Goal: Task Accomplishment & Management: Use online tool/utility

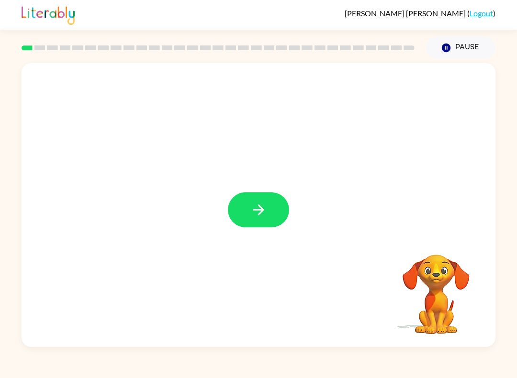
click at [282, 221] on button "button" at bounding box center [258, 209] width 61 height 35
click at [259, 207] on div at bounding box center [259, 205] width 474 height 284
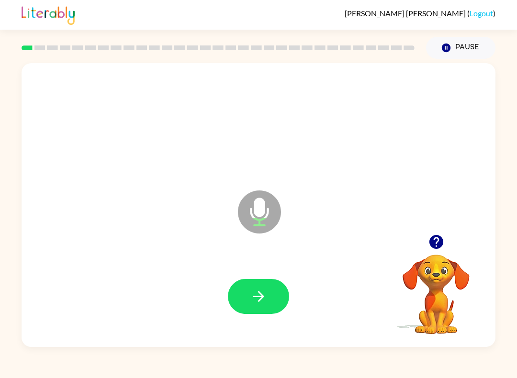
click at [259, 292] on icon "button" at bounding box center [258, 296] width 17 height 17
click at [277, 300] on button "button" at bounding box center [258, 296] width 61 height 35
click at [266, 295] on icon "button" at bounding box center [258, 296] width 17 height 17
click at [461, 231] on div at bounding box center [436, 242] width 96 height 24
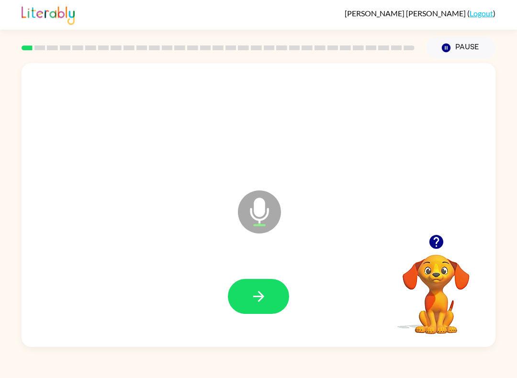
click at [440, 242] on icon "button" at bounding box center [436, 242] width 14 height 14
click at [260, 289] on icon "button" at bounding box center [258, 296] width 17 height 17
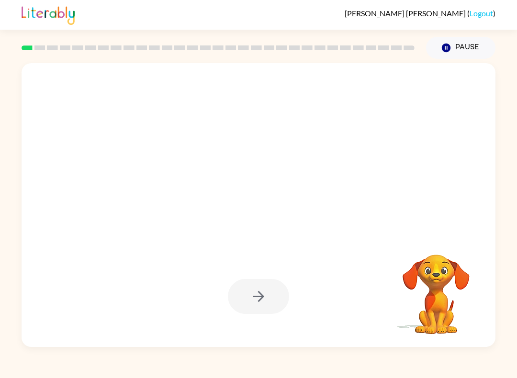
click at [266, 301] on div at bounding box center [258, 296] width 61 height 35
click at [253, 306] on div at bounding box center [258, 296] width 61 height 35
click at [252, 306] on div at bounding box center [258, 296] width 61 height 35
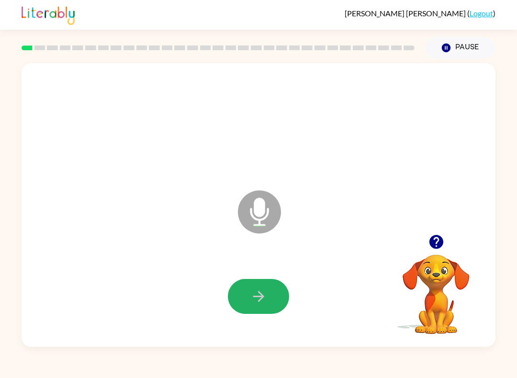
click at [266, 303] on icon "button" at bounding box center [258, 296] width 17 height 17
click at [268, 306] on div at bounding box center [258, 296] width 61 height 35
click at [256, 299] on icon "button" at bounding box center [258, 296] width 17 height 17
click at [267, 299] on button "button" at bounding box center [258, 296] width 61 height 35
click at [267, 299] on div at bounding box center [258, 296] width 61 height 35
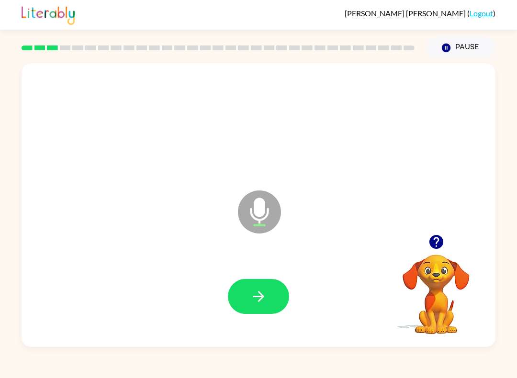
click at [258, 280] on button "button" at bounding box center [258, 296] width 61 height 35
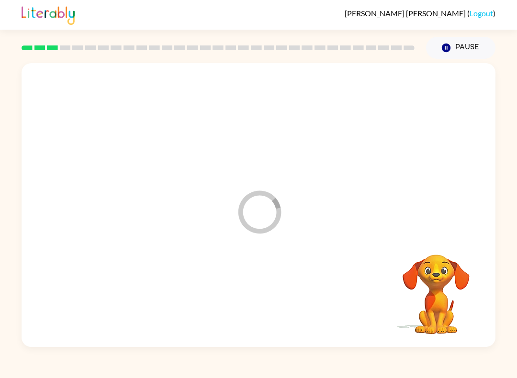
click at [432, 240] on div "Loader Your response is being sent to our graders" at bounding box center [259, 205] width 474 height 284
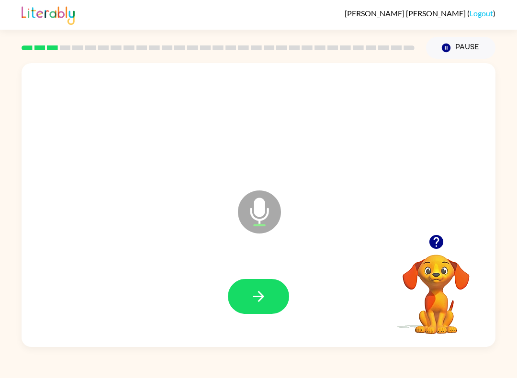
click at [445, 233] on div at bounding box center [436, 242] width 96 height 24
click at [256, 314] on button "button" at bounding box center [258, 296] width 61 height 35
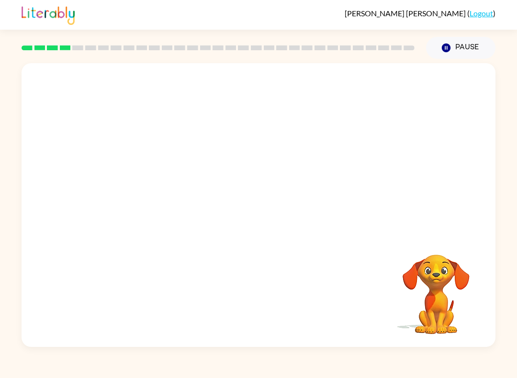
click at [443, 247] on video "Your browser must support playing .mp4 files to use Literably. Please try using…" at bounding box center [436, 288] width 96 height 96
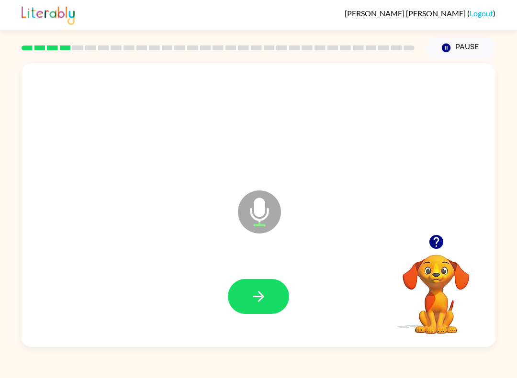
click at [428, 242] on icon "button" at bounding box center [436, 242] width 17 height 17
click at [268, 304] on button "button" at bounding box center [258, 296] width 61 height 35
click at [269, 293] on button "button" at bounding box center [258, 296] width 61 height 35
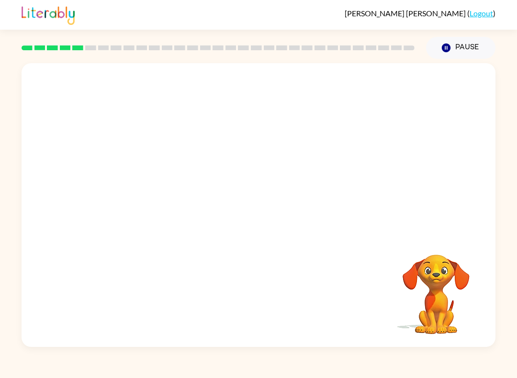
click at [251, 301] on div at bounding box center [258, 297] width 455 height 82
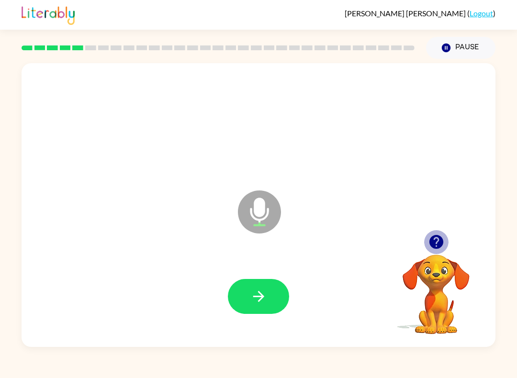
click at [438, 238] on icon "button" at bounding box center [436, 242] width 17 height 17
click at [443, 246] on icon "button" at bounding box center [436, 242] width 17 height 17
click at [275, 297] on button "button" at bounding box center [258, 296] width 61 height 35
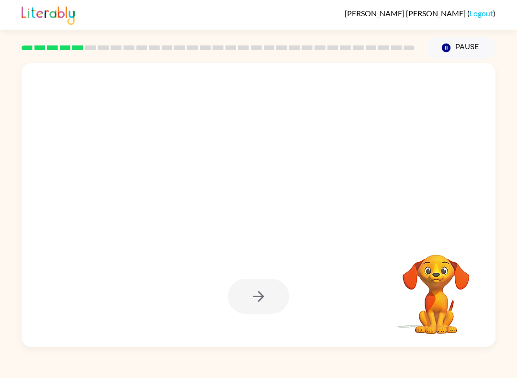
click at [258, 292] on div at bounding box center [258, 296] width 61 height 35
click at [253, 299] on icon "button" at bounding box center [258, 296] width 17 height 17
click at [252, 299] on div at bounding box center [258, 296] width 61 height 35
click at [259, 304] on div at bounding box center [258, 296] width 61 height 35
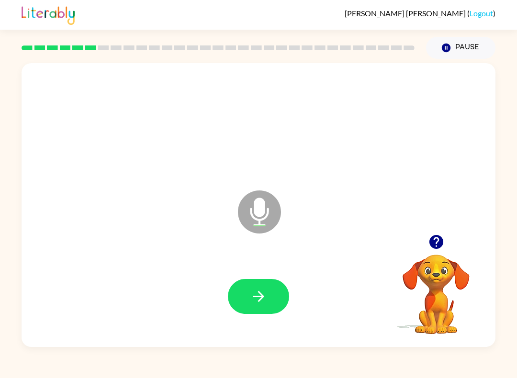
click at [440, 247] on icon "button" at bounding box center [436, 242] width 14 height 14
click at [256, 283] on button "button" at bounding box center [258, 296] width 61 height 35
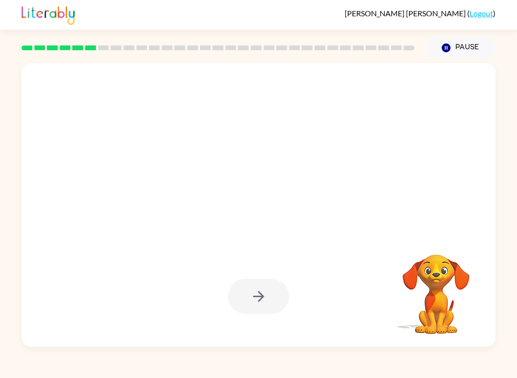
click at [283, 265] on div at bounding box center [258, 297] width 455 height 82
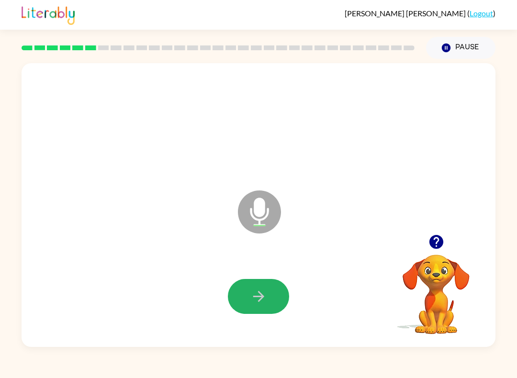
click at [257, 290] on icon "button" at bounding box center [258, 296] width 17 height 17
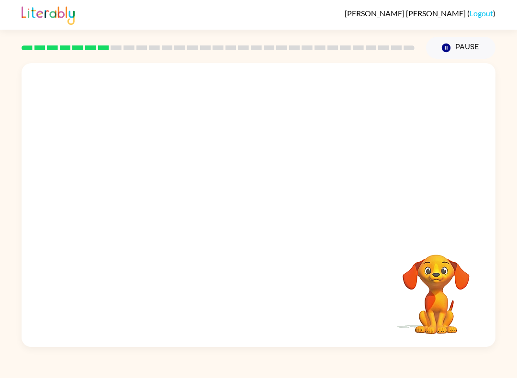
click at [467, 41] on button "Pause Pause" at bounding box center [460, 48] width 69 height 22
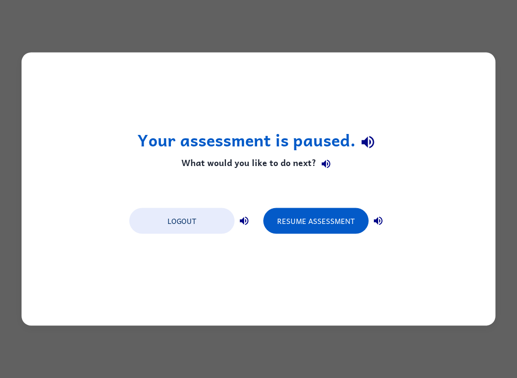
click at [323, 224] on button "Resume Assessment" at bounding box center [315, 221] width 105 height 26
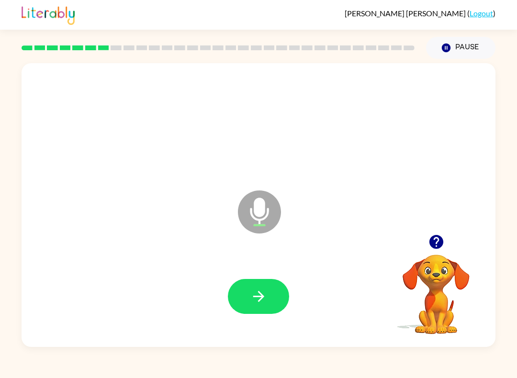
click at [436, 244] on icon "button" at bounding box center [436, 242] width 17 height 17
click at [273, 306] on button "button" at bounding box center [258, 296] width 61 height 35
click at [434, 247] on icon "button" at bounding box center [436, 242] width 14 height 14
click at [249, 306] on button "button" at bounding box center [258, 296] width 61 height 35
click at [249, 306] on div at bounding box center [258, 296] width 61 height 35
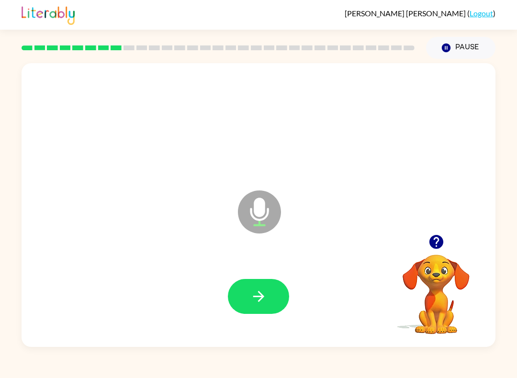
click at [256, 298] on icon "button" at bounding box center [258, 296] width 17 height 17
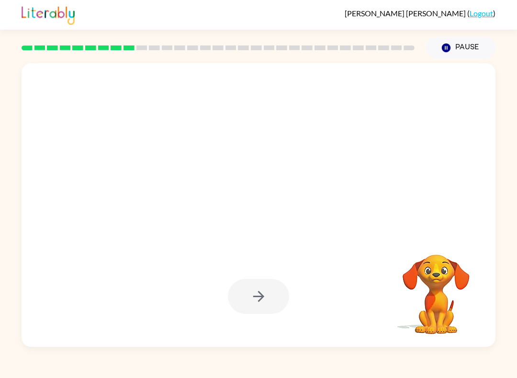
click at [465, 48] on button "Pause Pause" at bounding box center [460, 48] width 69 height 22
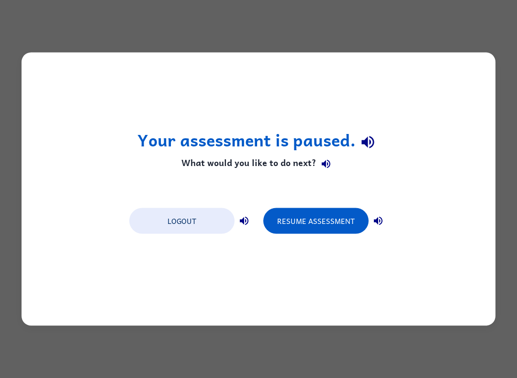
click at [321, 217] on button "Resume Assessment" at bounding box center [315, 221] width 105 height 26
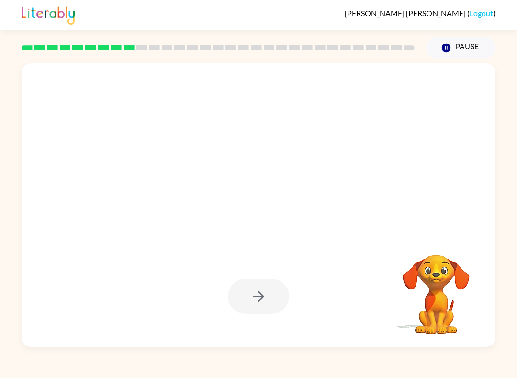
click at [293, 375] on div "[PERSON_NAME] ( Logout ) Pause Pause Your browser must support playing .mp4 fil…" at bounding box center [258, 189] width 517 height 378
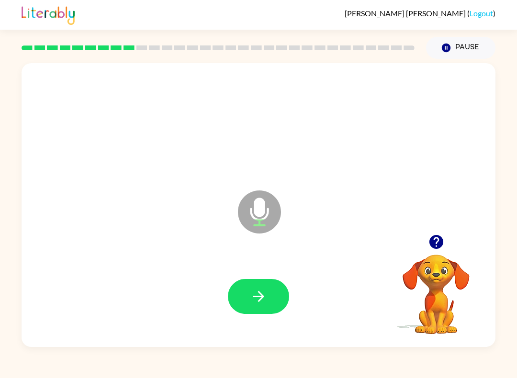
click at [268, 293] on button "button" at bounding box center [258, 296] width 61 height 35
click at [287, 294] on button "button" at bounding box center [258, 296] width 61 height 35
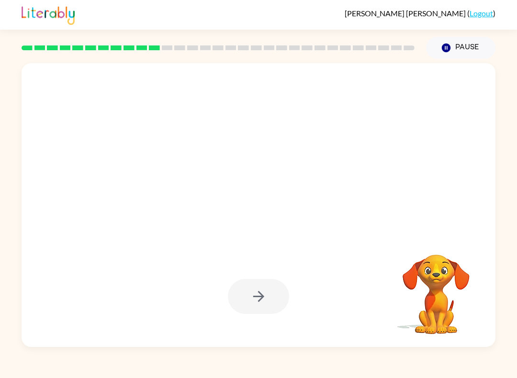
click at [5, 273] on div "Your browser must support playing .mp4 files to use Literably. Please try using…" at bounding box center [258, 203] width 517 height 288
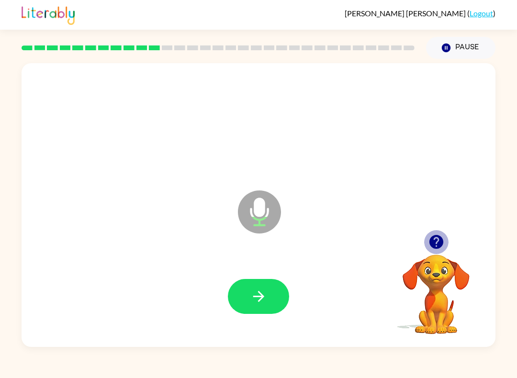
click at [431, 240] on icon "button" at bounding box center [436, 242] width 14 height 14
click at [439, 236] on div "Microphone The Microphone is here when it is your turn to talk" at bounding box center [259, 205] width 474 height 284
click at [285, 221] on icon "Microphone The Microphone is here when it is your turn to talk" at bounding box center [308, 224] width 144 height 72
click at [261, 295] on icon "button" at bounding box center [258, 296] width 11 height 11
click at [446, 240] on button "button" at bounding box center [436, 242] width 24 height 24
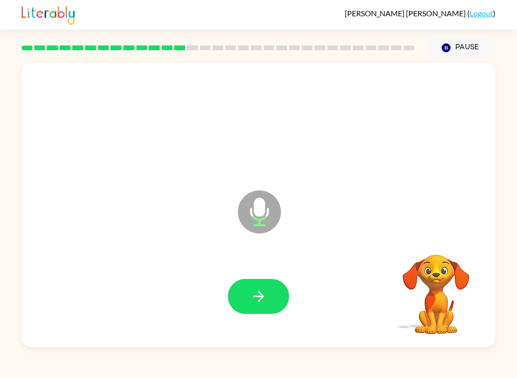
click at [446, 239] on div "Microphone The Microphone is here when it is your turn to talk" at bounding box center [259, 205] width 474 height 284
click at [515, 220] on div "Microphone The Microphone is here when it is your turn to talk Your browser mus…" at bounding box center [258, 203] width 517 height 288
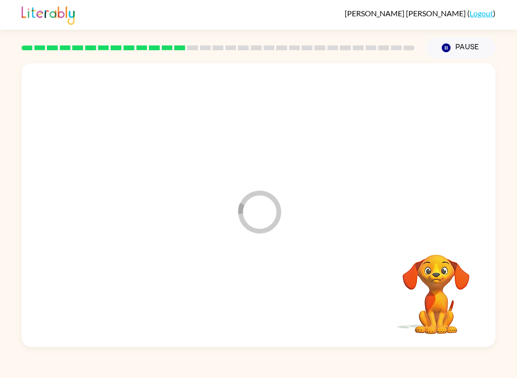
click at [265, 301] on div at bounding box center [258, 297] width 455 height 82
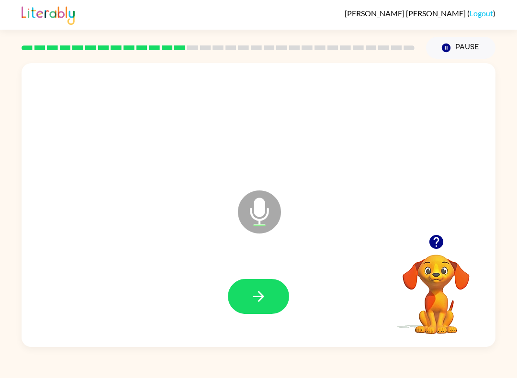
click at [268, 290] on button "button" at bounding box center [258, 296] width 61 height 35
click at [252, 295] on icon "button" at bounding box center [258, 296] width 17 height 17
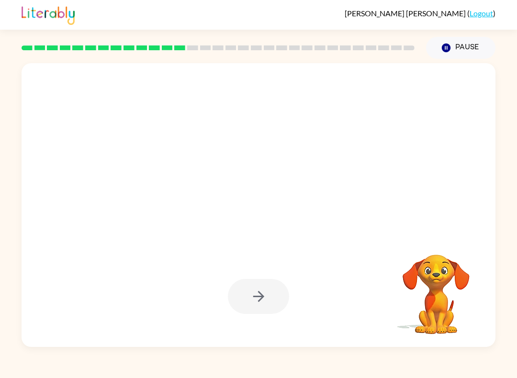
click at [471, 65] on div at bounding box center [259, 205] width 474 height 284
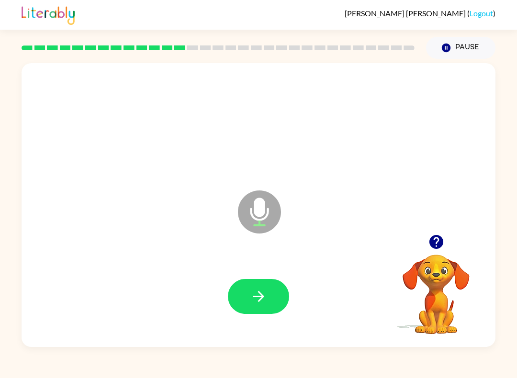
click at [255, 298] on icon "button" at bounding box center [258, 296] width 17 height 17
click at [15, 256] on div "Microphone The Microphone is here when it is your turn to talk Your browser mus…" at bounding box center [258, 203] width 517 height 288
click at [264, 313] on button "button" at bounding box center [258, 296] width 61 height 35
click at [256, 310] on button "button" at bounding box center [258, 296] width 61 height 35
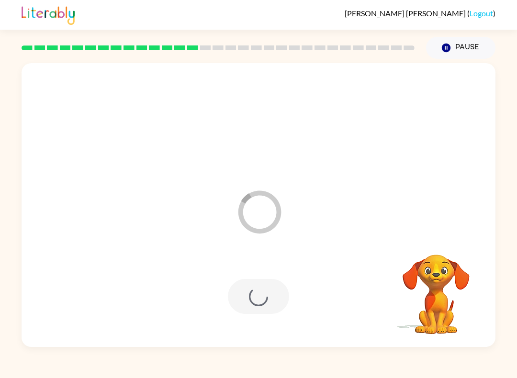
click at [247, 301] on div at bounding box center [258, 296] width 61 height 35
click at [422, 262] on video "Your browser must support playing .mp4 files to use Literably. Please try using…" at bounding box center [436, 288] width 96 height 96
click at [262, 304] on div at bounding box center [258, 297] width 455 height 82
click at [262, 327] on div at bounding box center [258, 297] width 455 height 82
click at [241, 290] on div at bounding box center [258, 297] width 455 height 82
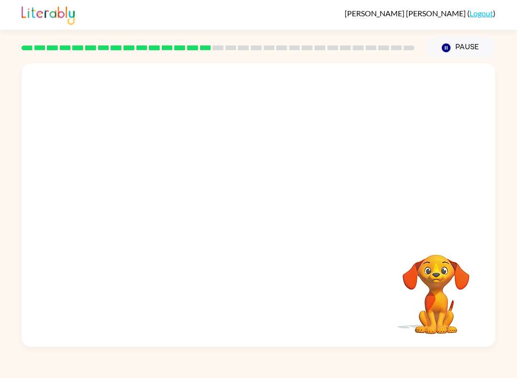
click at [240, 323] on div at bounding box center [258, 297] width 455 height 82
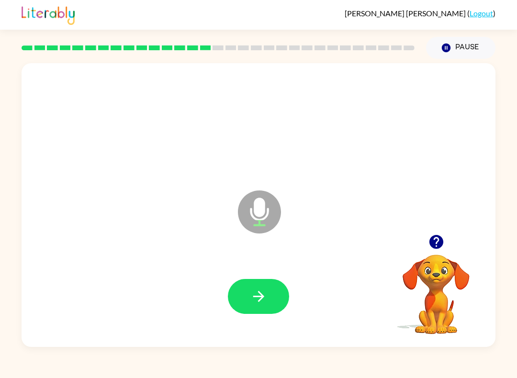
click at [257, 288] on button "button" at bounding box center [258, 296] width 61 height 35
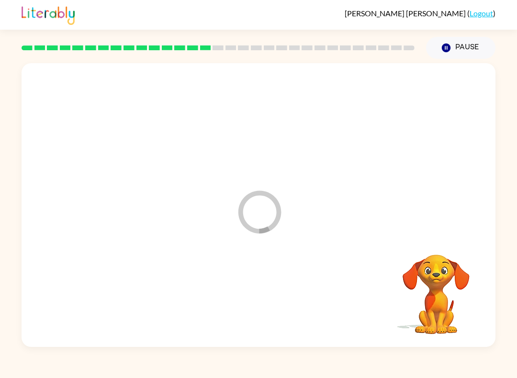
click at [257, 288] on div at bounding box center [258, 297] width 455 height 82
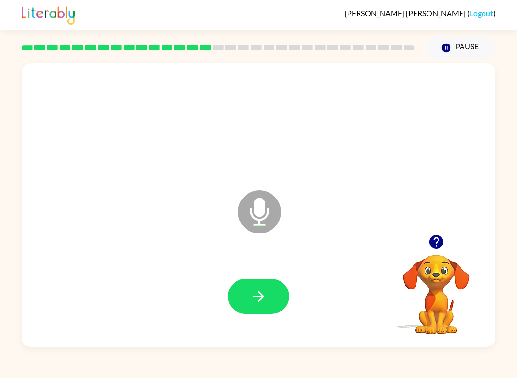
click at [246, 310] on button "button" at bounding box center [258, 296] width 61 height 35
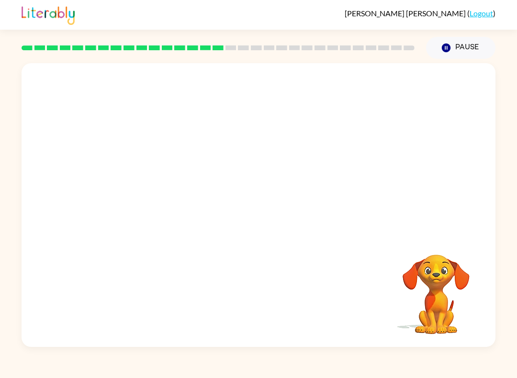
click at [267, 304] on div at bounding box center [258, 297] width 455 height 82
click at [254, 303] on div at bounding box center [258, 297] width 455 height 82
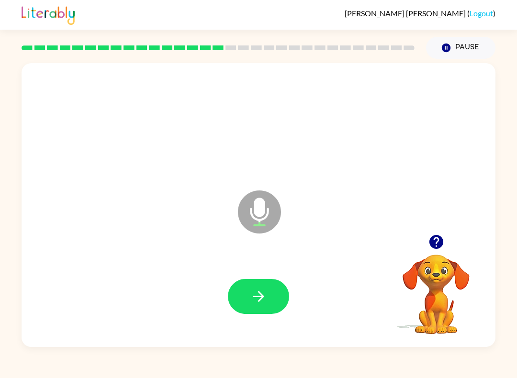
click at [272, 298] on button "button" at bounding box center [258, 296] width 61 height 35
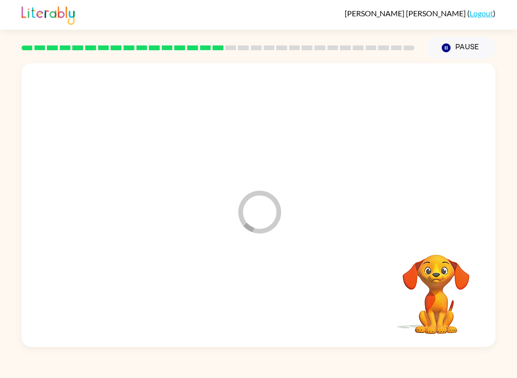
click at [271, 298] on div at bounding box center [258, 297] width 455 height 82
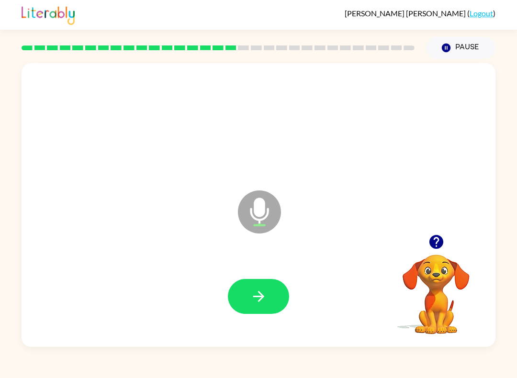
click at [281, 310] on button "button" at bounding box center [258, 296] width 61 height 35
click at [284, 314] on div at bounding box center [258, 297] width 455 height 82
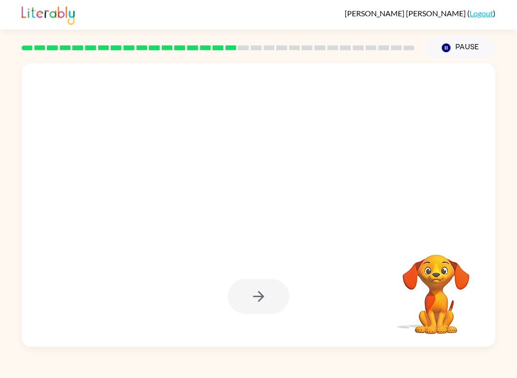
click at [245, 252] on div at bounding box center [259, 205] width 474 height 284
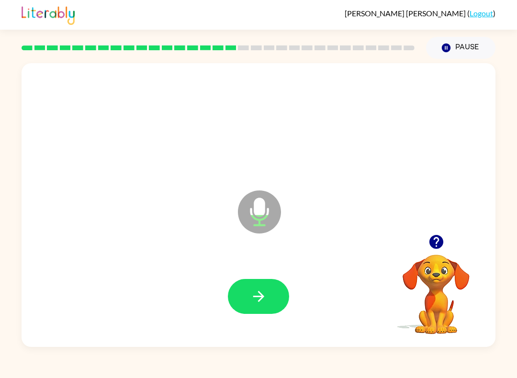
click at [280, 309] on button "button" at bounding box center [258, 296] width 61 height 35
click at [249, 296] on button "button" at bounding box center [258, 296] width 61 height 35
click at [261, 312] on button "button" at bounding box center [258, 296] width 61 height 35
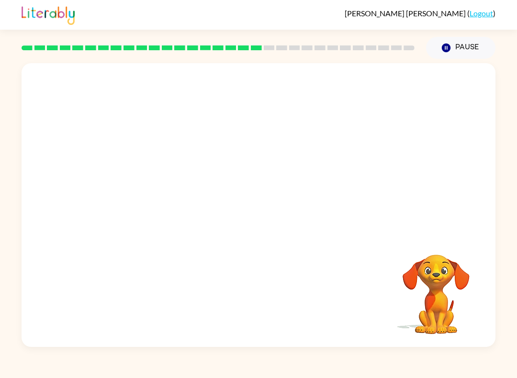
click at [424, 277] on video "Your browser must support playing .mp4 files to use Literably. Please try using…" at bounding box center [436, 288] width 96 height 96
click at [307, 111] on div at bounding box center [258, 123] width 455 height 82
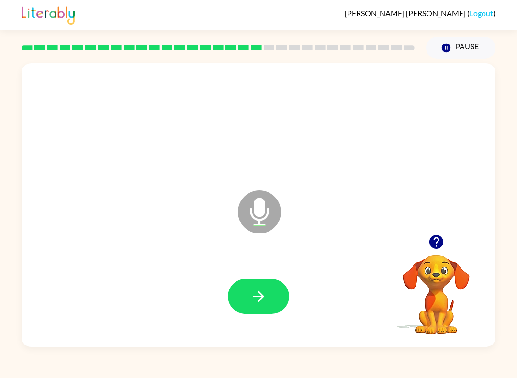
click at [254, 289] on icon "button" at bounding box center [258, 296] width 17 height 17
click at [261, 301] on icon "button" at bounding box center [258, 296] width 17 height 17
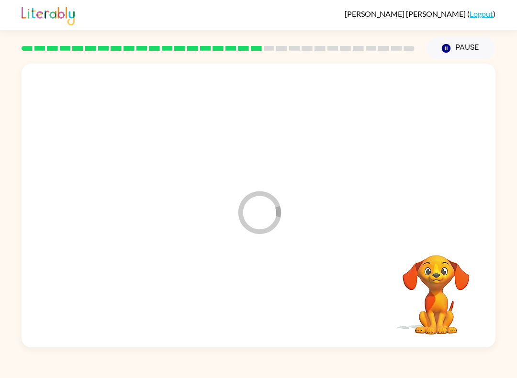
click at [263, 296] on div at bounding box center [258, 297] width 455 height 82
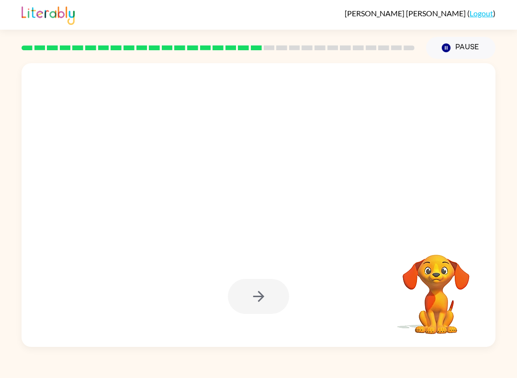
click at [386, 204] on div at bounding box center [235, 188] width 409 height 38
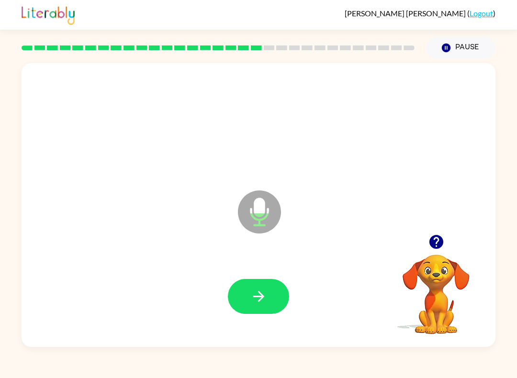
click at [250, 309] on button "button" at bounding box center [258, 296] width 61 height 35
click at [276, 287] on button "button" at bounding box center [258, 296] width 61 height 35
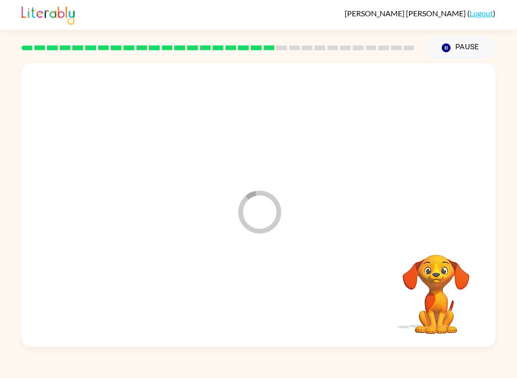
click at [275, 287] on div at bounding box center [258, 297] width 455 height 82
click at [269, 288] on div at bounding box center [258, 297] width 455 height 82
click at [252, 288] on div at bounding box center [258, 297] width 455 height 82
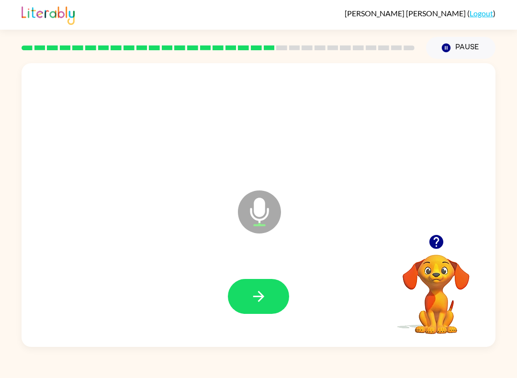
click at [258, 292] on icon "button" at bounding box center [258, 296] width 17 height 17
click at [250, 303] on div at bounding box center [258, 296] width 61 height 35
click at [250, 302] on div at bounding box center [258, 296] width 61 height 35
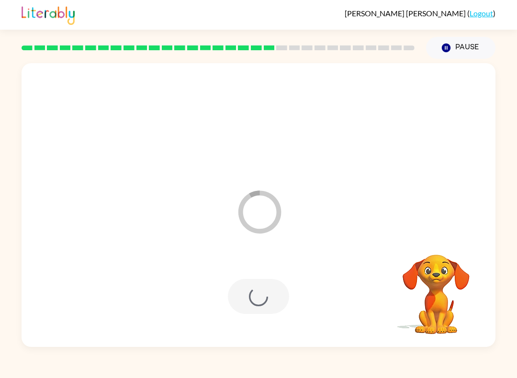
click at [283, 273] on div at bounding box center [258, 297] width 455 height 82
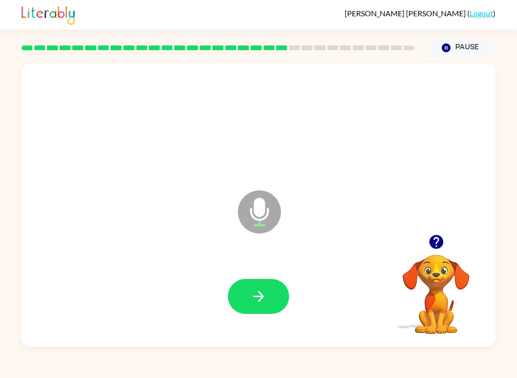
click at [262, 307] on button "button" at bounding box center [258, 296] width 61 height 35
click at [262, 295] on icon "button" at bounding box center [258, 296] width 11 height 11
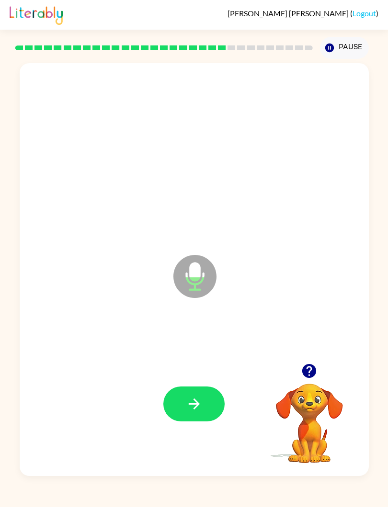
click at [185, 378] on button "button" at bounding box center [193, 404] width 61 height 35
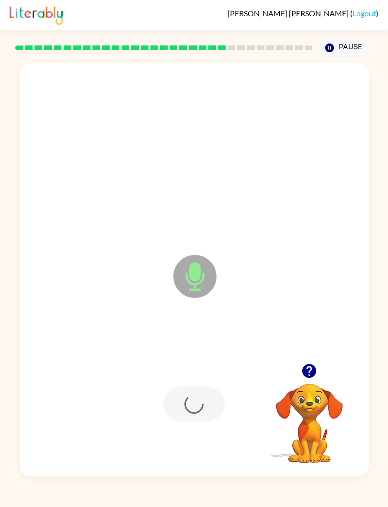
click at [185, 378] on div at bounding box center [193, 404] width 61 height 35
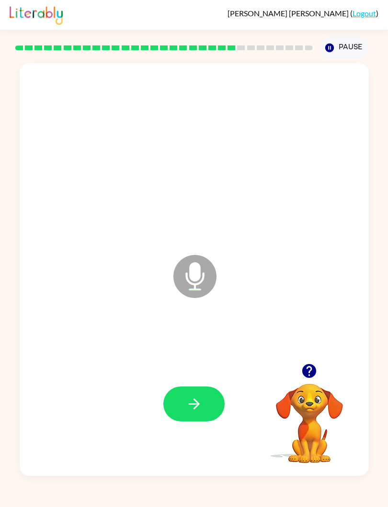
click at [217, 378] on div at bounding box center [194, 404] width 330 height 125
click at [202, 378] on button "button" at bounding box center [193, 404] width 61 height 35
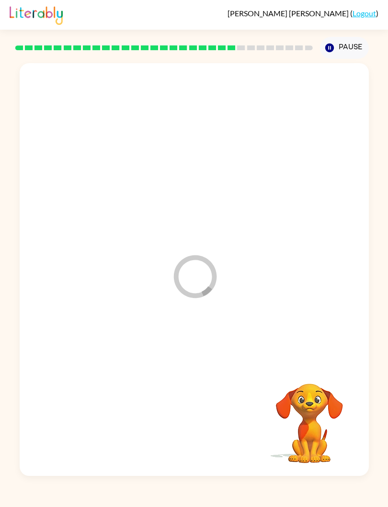
click at [215, 378] on div at bounding box center [194, 404] width 330 height 125
click at [82, 378] on html "[PERSON_NAME] ( Logout ) Pause Pause Your browser must support playing .mp4 fil…" at bounding box center [194, 253] width 388 height 507
click at [8, 311] on div "Your browser must support playing .mp4 files to use Literably. Please try using…" at bounding box center [194, 267] width 388 height 417
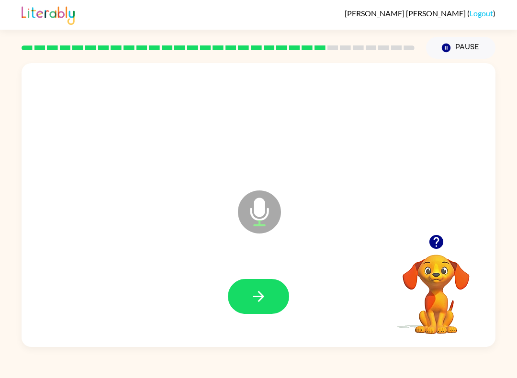
click at [516, 357] on div "[PERSON_NAME] ( Logout ) Pause Pause Microphone The Microphone is here when it …" at bounding box center [258, 189] width 517 height 378
click at [278, 300] on button "button" at bounding box center [258, 296] width 61 height 35
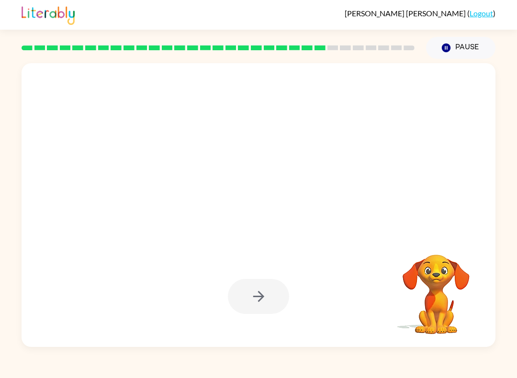
click at [12, 229] on div "Your browser must support playing .mp4 files to use Literably. Please try using…" at bounding box center [258, 203] width 517 height 288
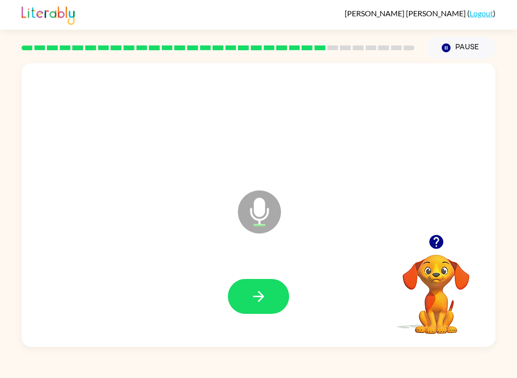
click at [263, 294] on icon "button" at bounding box center [258, 296] width 17 height 17
click at [257, 291] on icon "button" at bounding box center [258, 296] width 17 height 17
click at [257, 307] on button "button" at bounding box center [258, 296] width 61 height 35
click at [265, 276] on div at bounding box center [258, 297] width 455 height 82
click at [261, 313] on button "button" at bounding box center [258, 296] width 61 height 35
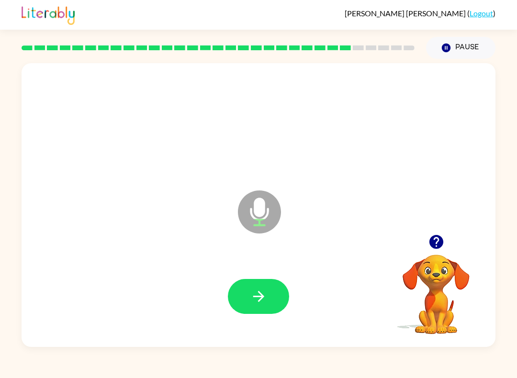
click at [260, 290] on icon "button" at bounding box center [258, 296] width 17 height 17
click at [244, 313] on button "button" at bounding box center [258, 296] width 61 height 35
click at [240, 290] on button "button" at bounding box center [258, 296] width 61 height 35
click at [277, 314] on button "button" at bounding box center [258, 296] width 61 height 35
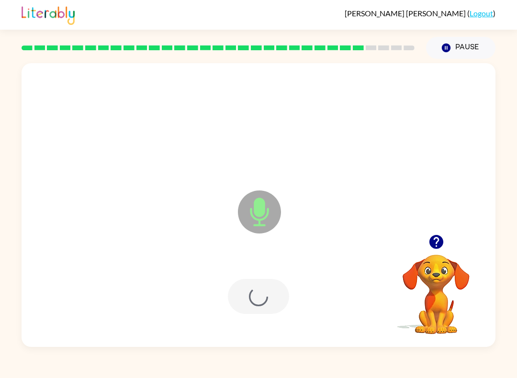
click at [287, 289] on div at bounding box center [258, 296] width 61 height 35
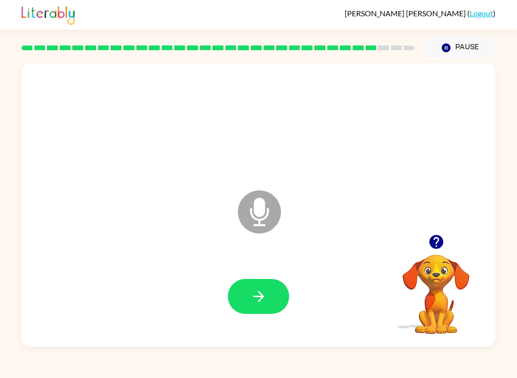
click at [262, 292] on icon "button" at bounding box center [258, 296] width 17 height 17
click at [444, 246] on icon "button" at bounding box center [436, 242] width 17 height 17
click at [337, 50] on rect at bounding box center [332, 47] width 11 height 5
click at [342, 44] on div at bounding box center [218, 48] width 404 height 34
click at [342, 49] on rect at bounding box center [345, 47] width 11 height 5
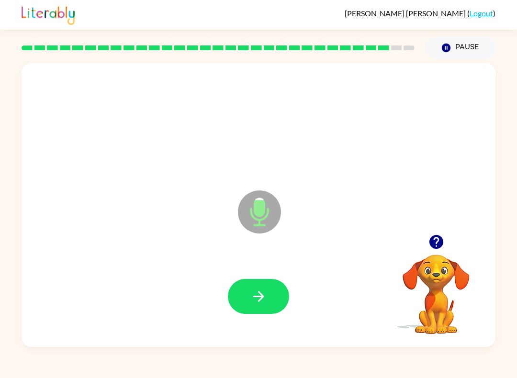
click at [256, 291] on icon "button" at bounding box center [258, 296] width 17 height 17
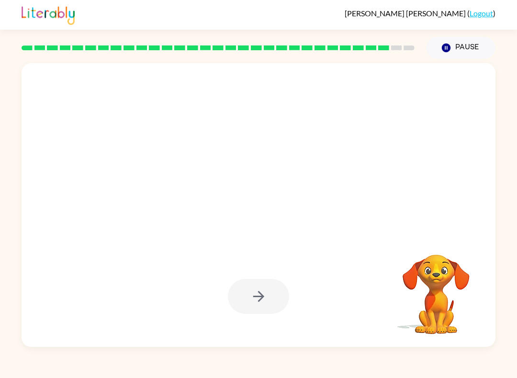
click at [101, 359] on div "[PERSON_NAME] ( Logout ) Pause Pause Your browser must support playing .mp4 fil…" at bounding box center [258, 189] width 517 height 378
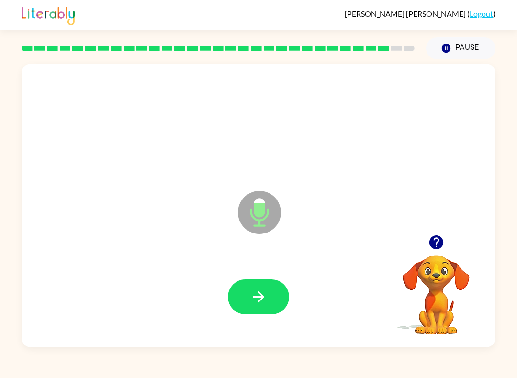
click at [274, 286] on button "button" at bounding box center [258, 296] width 61 height 35
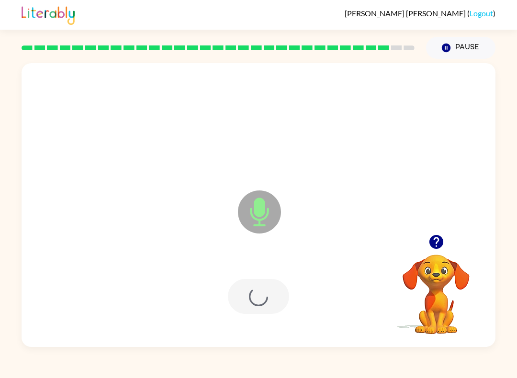
click at [274, 286] on div at bounding box center [258, 296] width 61 height 35
click at [272, 283] on div at bounding box center [258, 296] width 61 height 35
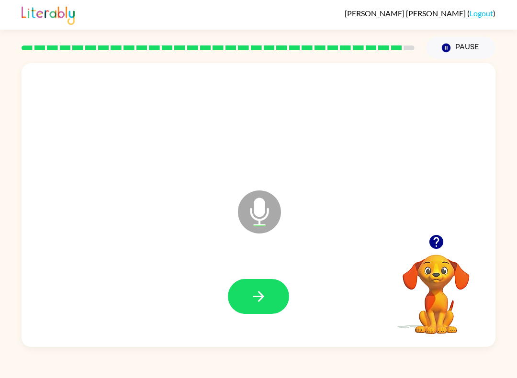
click at [268, 312] on button "button" at bounding box center [258, 296] width 61 height 35
click at [446, 238] on button "button" at bounding box center [436, 242] width 24 height 24
click at [284, 303] on button "button" at bounding box center [258, 296] width 61 height 35
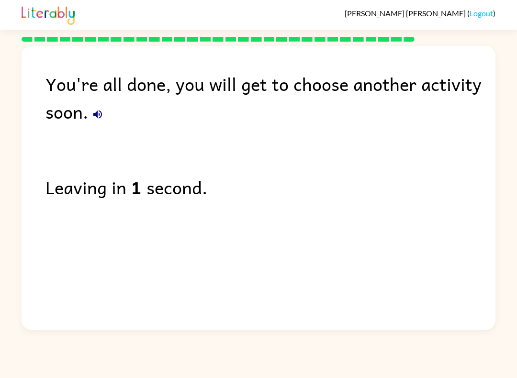
click at [95, 123] on button "button" at bounding box center [97, 114] width 19 height 19
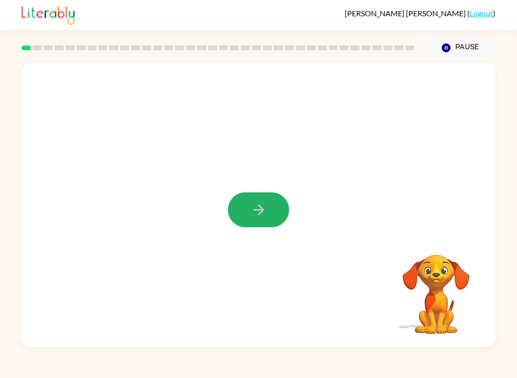
click at [210, 226] on div at bounding box center [259, 205] width 474 height 284
click at [148, 345] on div "Your browser must support playing .mp4 files to use Literably. Please try using…" at bounding box center [259, 205] width 474 height 284
click at [316, 199] on div at bounding box center [259, 205] width 474 height 284
click at [243, 227] on button "button" at bounding box center [258, 209] width 61 height 35
click at [270, 208] on div at bounding box center [259, 205] width 474 height 284
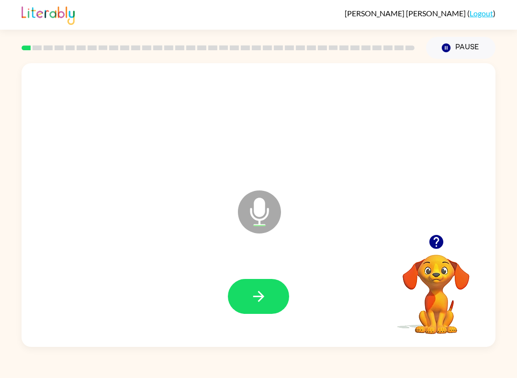
click at [399, 210] on div "Microphone The Microphone is here when it is your turn to talk" at bounding box center [259, 205] width 474 height 284
click at [304, 304] on div at bounding box center [258, 297] width 455 height 82
click at [264, 292] on icon "button" at bounding box center [258, 296] width 17 height 17
click at [277, 307] on button "button" at bounding box center [258, 296] width 61 height 35
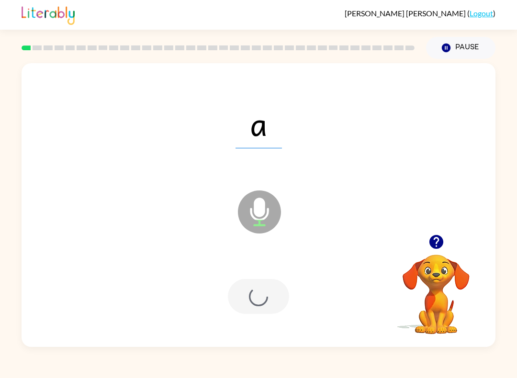
click at [278, 322] on div at bounding box center [258, 297] width 455 height 82
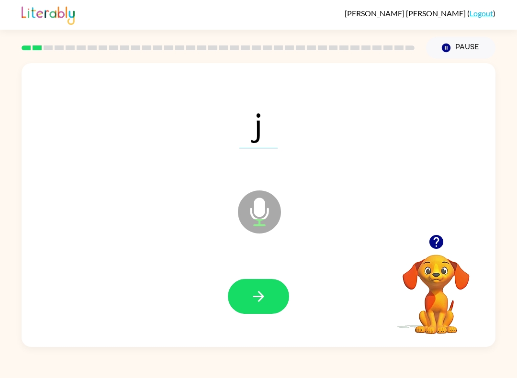
click at [240, 307] on button "button" at bounding box center [258, 296] width 61 height 35
click at [263, 307] on div at bounding box center [258, 296] width 61 height 35
click at [231, 327] on div at bounding box center [258, 297] width 455 height 82
click at [255, 306] on button "button" at bounding box center [258, 296] width 61 height 35
click at [257, 301] on icon "button" at bounding box center [258, 296] width 17 height 17
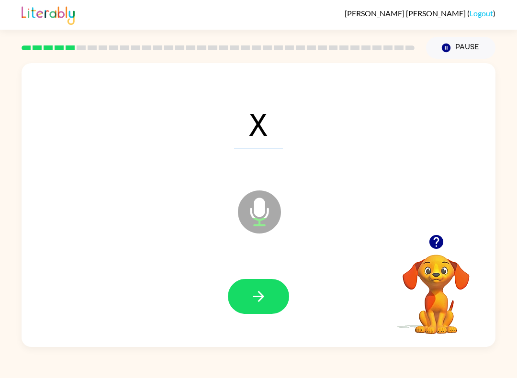
click at [265, 303] on icon "button" at bounding box center [258, 296] width 17 height 17
click at [279, 335] on div at bounding box center [258, 297] width 455 height 82
click at [242, 327] on div at bounding box center [258, 297] width 455 height 82
click at [272, 290] on button "button" at bounding box center [258, 296] width 61 height 35
click at [254, 304] on icon "button" at bounding box center [258, 296] width 17 height 17
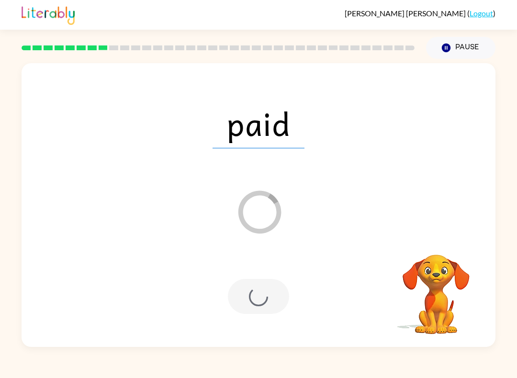
click at [373, 202] on div "Loader Your response is being sent to our graders" at bounding box center [235, 188] width 409 height 38
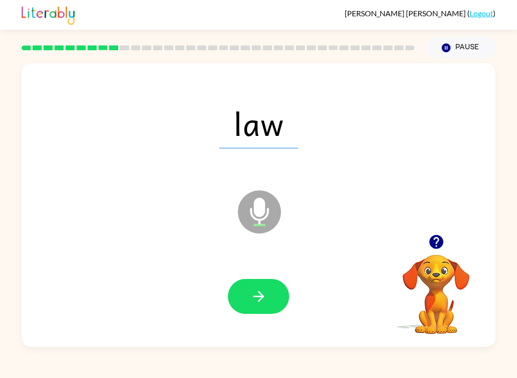
click at [263, 309] on button "button" at bounding box center [258, 296] width 61 height 35
click at [242, 298] on button "button" at bounding box center [258, 296] width 61 height 35
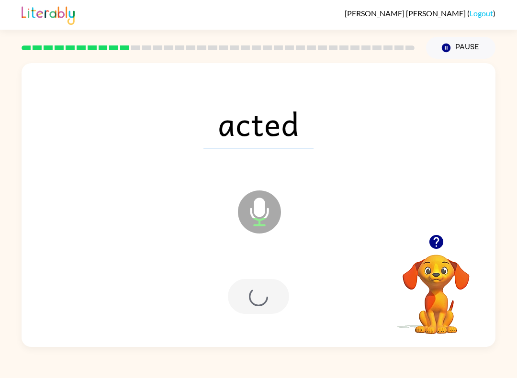
click at [242, 298] on div at bounding box center [258, 296] width 61 height 35
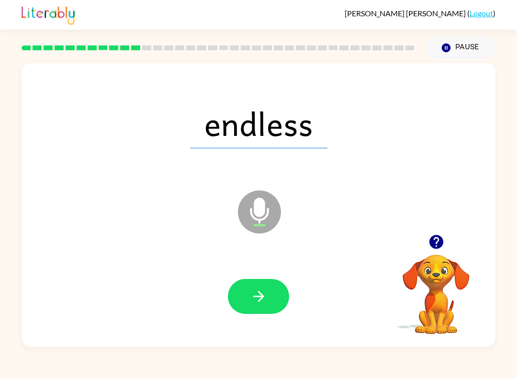
click at [255, 313] on button "button" at bounding box center [258, 296] width 61 height 35
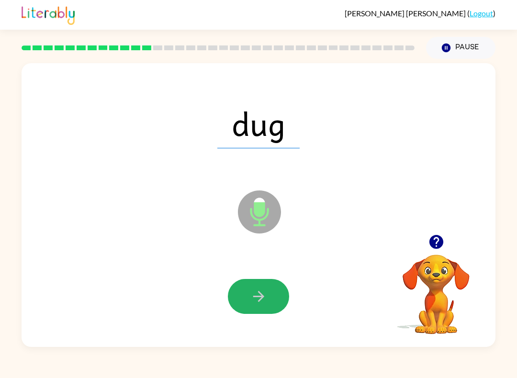
click at [240, 314] on button "button" at bounding box center [258, 296] width 61 height 35
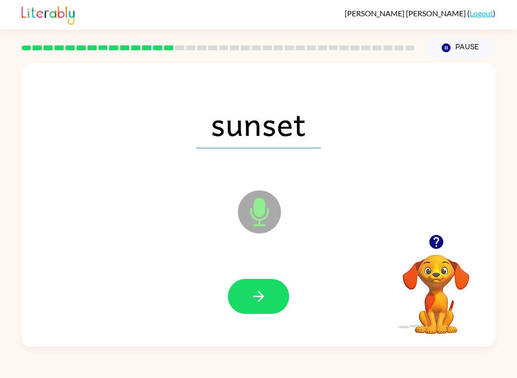
click at [246, 286] on button "button" at bounding box center [258, 296] width 61 height 35
click at [269, 288] on button "button" at bounding box center [258, 296] width 61 height 35
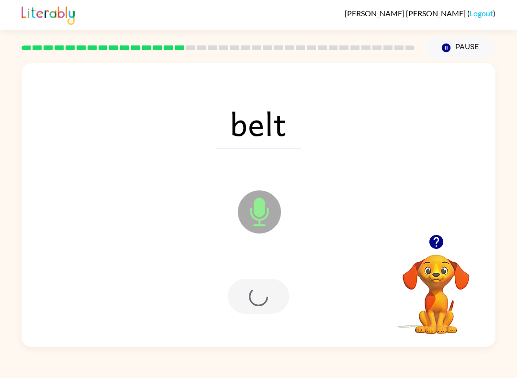
click at [227, 279] on div at bounding box center [258, 297] width 455 height 82
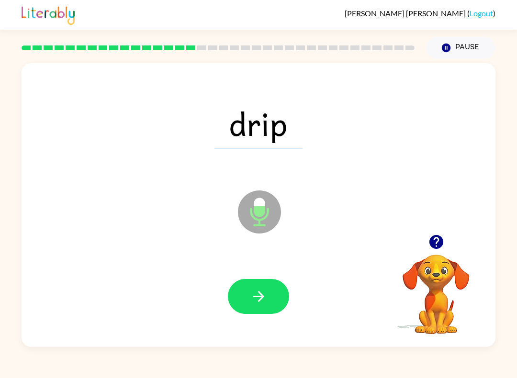
click at [266, 297] on icon "button" at bounding box center [258, 296] width 17 height 17
click at [257, 287] on button "button" at bounding box center [258, 296] width 61 height 35
click at [251, 301] on icon "button" at bounding box center [258, 296] width 17 height 17
click at [259, 314] on button "button" at bounding box center [258, 296] width 61 height 35
click at [258, 314] on button "button" at bounding box center [258, 296] width 61 height 35
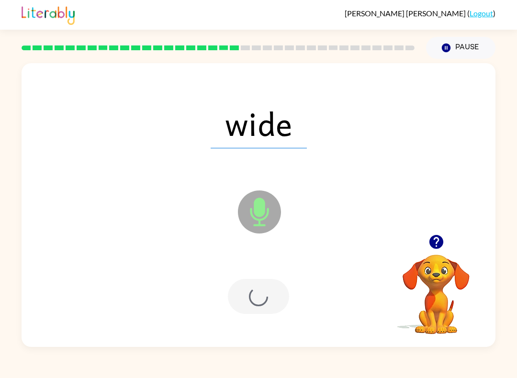
click at [260, 314] on div at bounding box center [258, 297] width 455 height 82
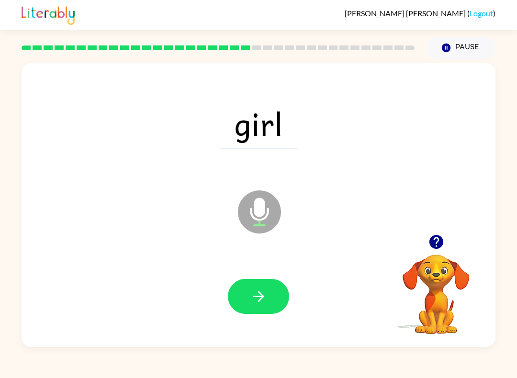
click at [247, 304] on button "button" at bounding box center [258, 296] width 61 height 35
click at [239, 299] on button "button" at bounding box center [258, 296] width 61 height 35
click at [255, 295] on icon "button" at bounding box center [258, 296] width 17 height 17
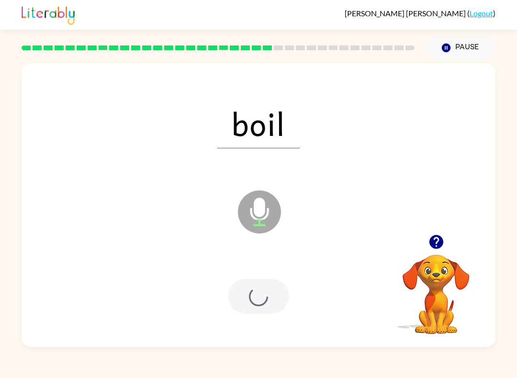
click at [267, 307] on div at bounding box center [258, 296] width 61 height 35
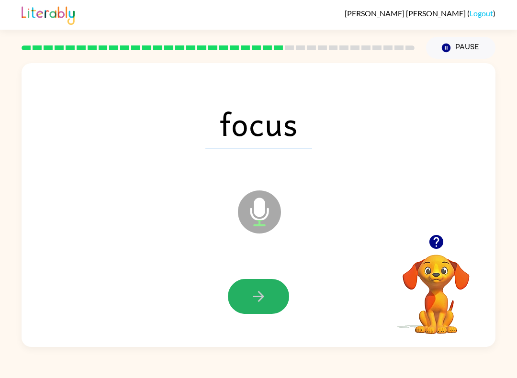
click at [267, 295] on button "button" at bounding box center [258, 296] width 61 height 35
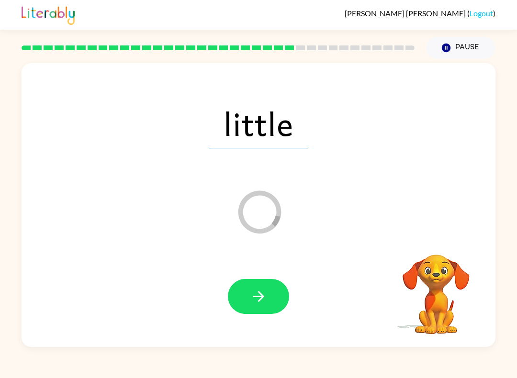
click at [152, 375] on div "Myles Dysthe ( Logout ) Pause Pause little Loader Your response is being sent t…" at bounding box center [258, 189] width 517 height 378
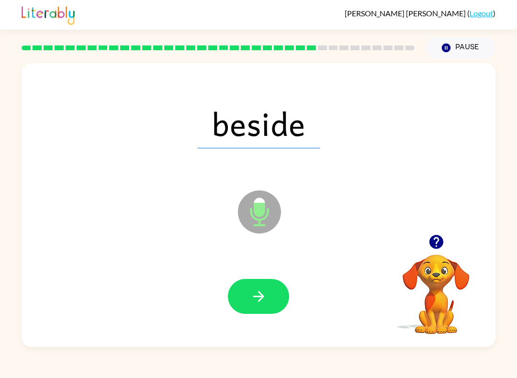
click at [244, 313] on button "button" at bounding box center [258, 296] width 61 height 35
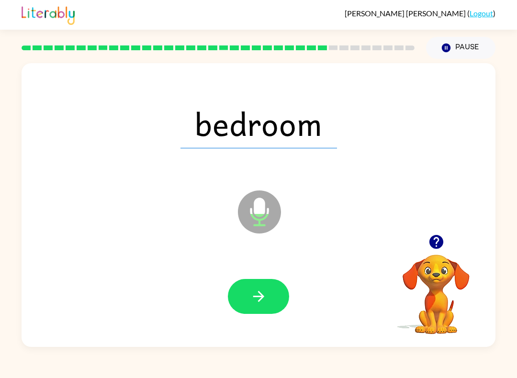
click at [1, 172] on div "bedroom Microphone The Microphone is here when it is your turn to talk Your bro…" at bounding box center [258, 203] width 517 height 288
click at [257, 295] on icon "button" at bounding box center [258, 296] width 17 height 17
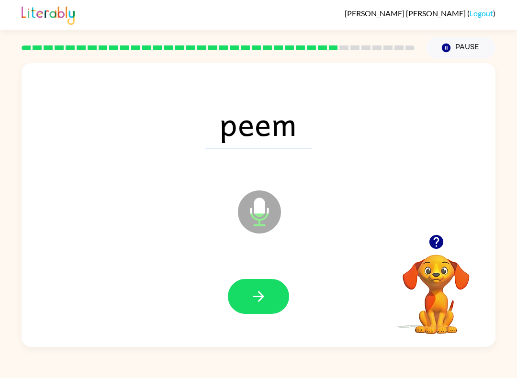
click at [263, 296] on icon "button" at bounding box center [258, 296] width 11 height 11
click at [252, 327] on div at bounding box center [258, 297] width 455 height 82
click at [257, 285] on button "button" at bounding box center [258, 296] width 61 height 35
click at [269, 299] on button "button" at bounding box center [258, 296] width 61 height 35
click at [261, 292] on icon "button" at bounding box center [258, 296] width 17 height 17
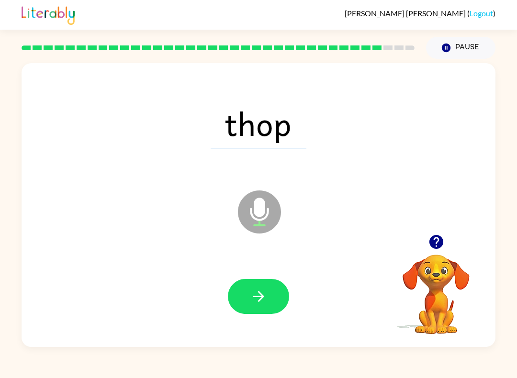
click at [252, 301] on icon "button" at bounding box center [258, 296] width 17 height 17
click at [252, 301] on div at bounding box center [258, 296] width 61 height 35
click at [265, 290] on icon "button" at bounding box center [258, 296] width 17 height 17
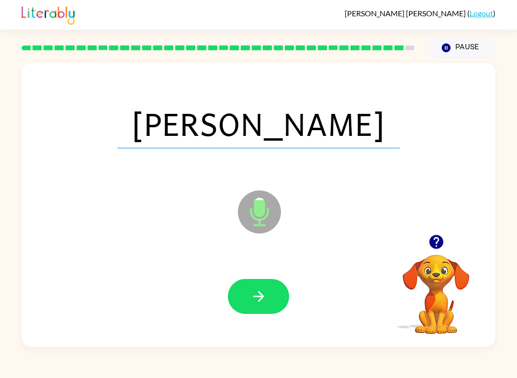
click at [253, 280] on button "button" at bounding box center [258, 296] width 61 height 35
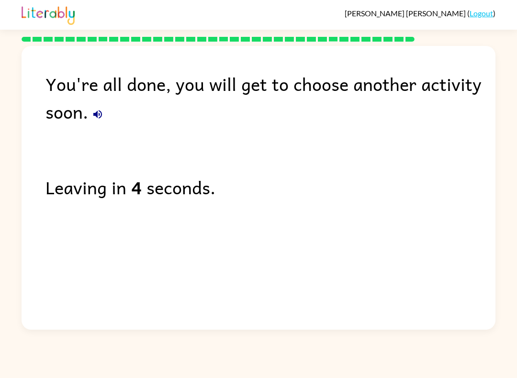
click at [95, 118] on icon "button" at bounding box center [97, 114] width 11 height 11
